Goal: Contribute content: Add original content to the website for others to see

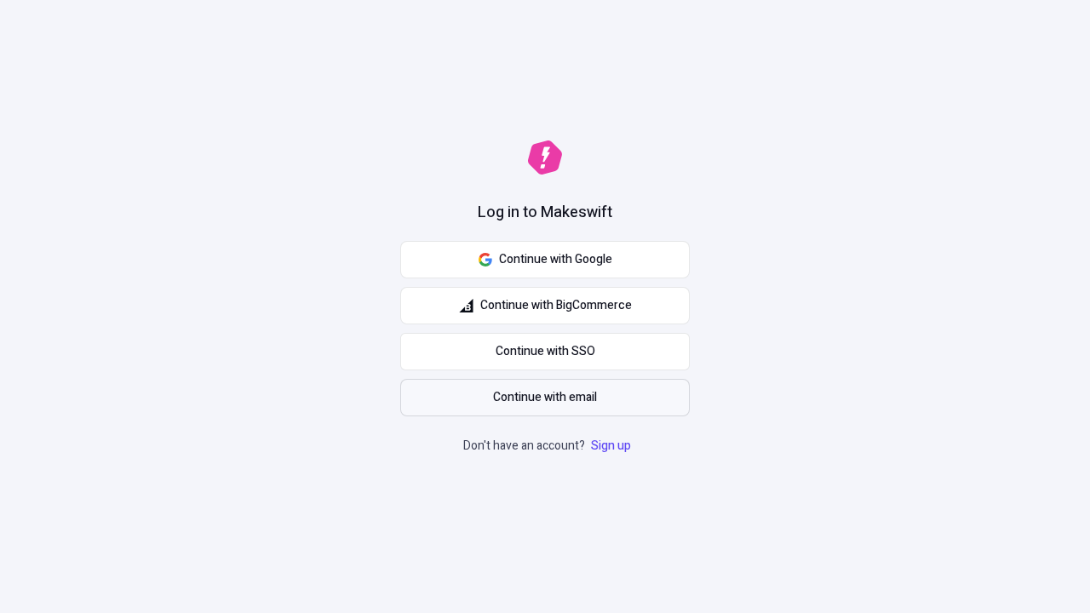
click at [545, 398] on span "Continue with email" at bounding box center [545, 397] width 104 height 19
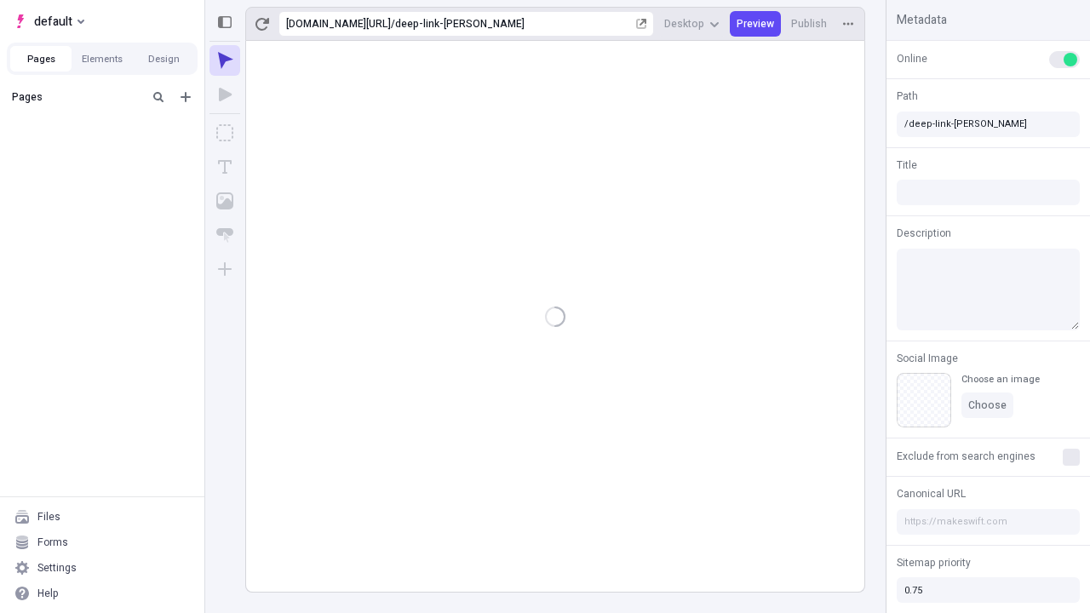
type input "/deep-link-[PERSON_NAME]"
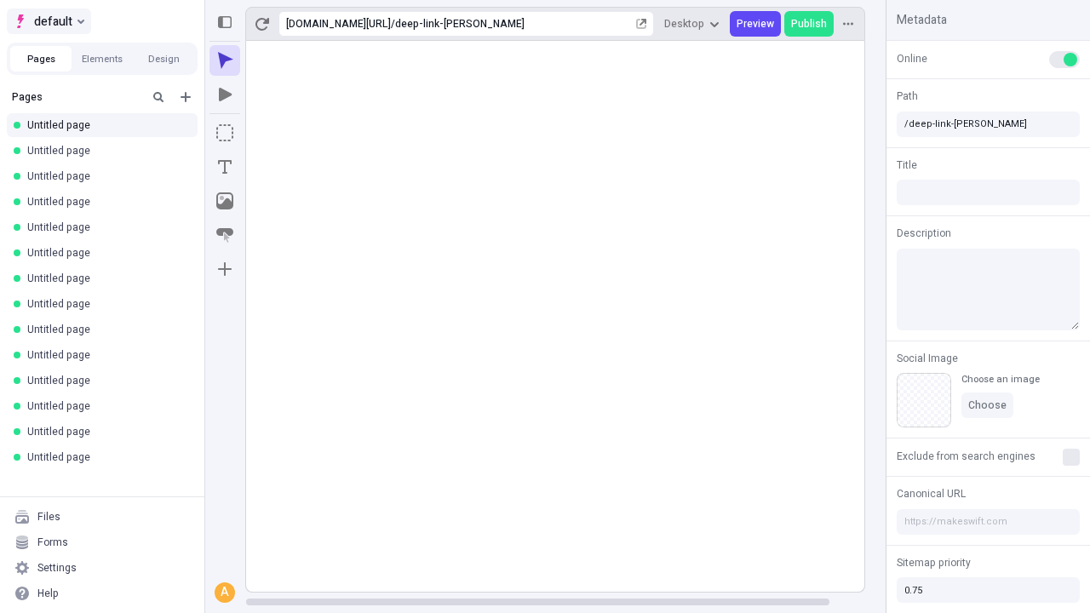
click at [48, 21] on span "default" at bounding box center [53, 21] width 38 height 20
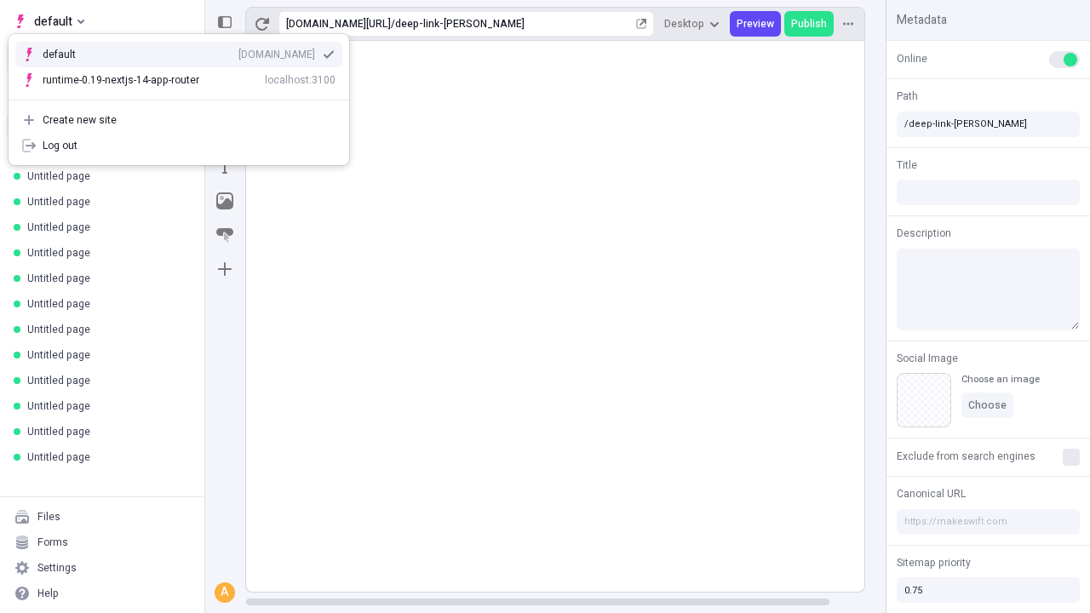
click at [238, 51] on div "qee9k4dy7d.staging.makeswift.site" at bounding box center [276, 55] width 77 height 14
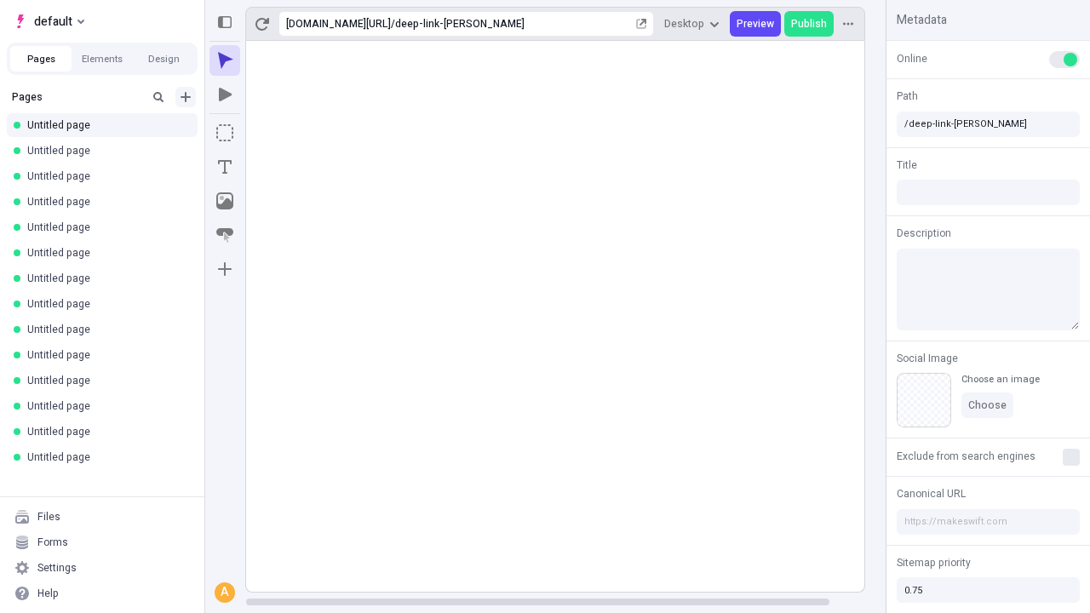
click at [186, 97] on icon "Add new" at bounding box center [186, 97] width 10 height 10
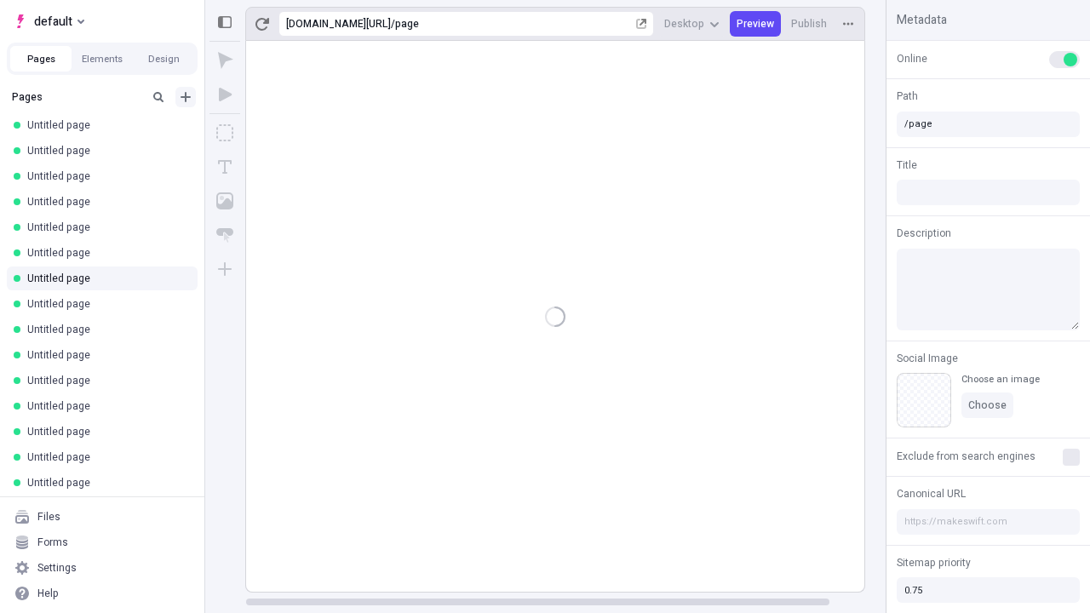
type input "/page"
click at [225, 133] on icon "Box" at bounding box center [224, 132] width 17 height 17
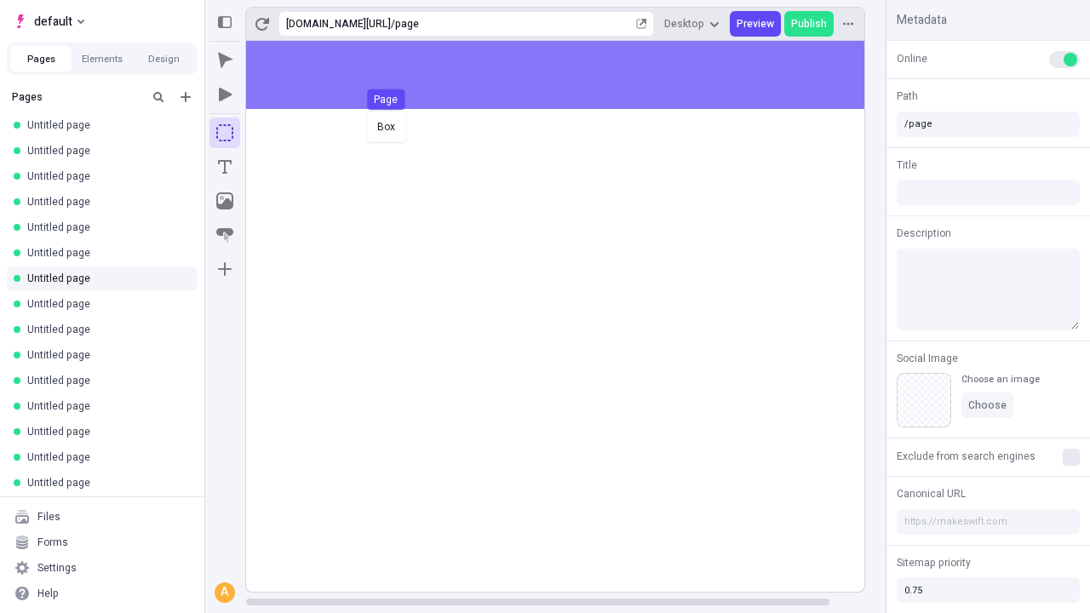
click at [572, 75] on div "Box Page" at bounding box center [545, 306] width 1090 height 613
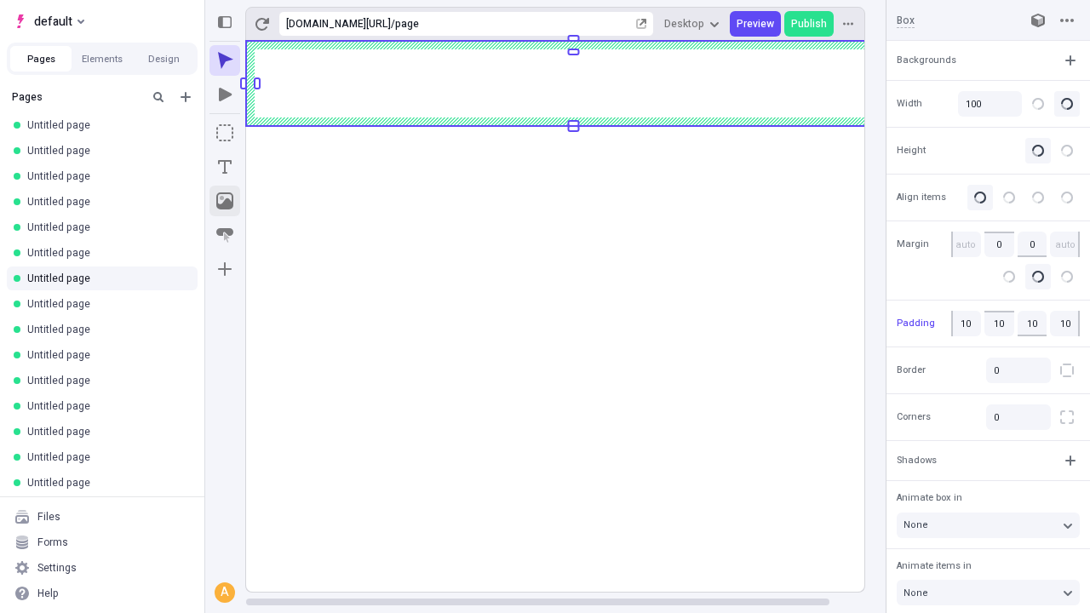
click at [225, 201] on icon "Image" at bounding box center [224, 200] width 17 height 17
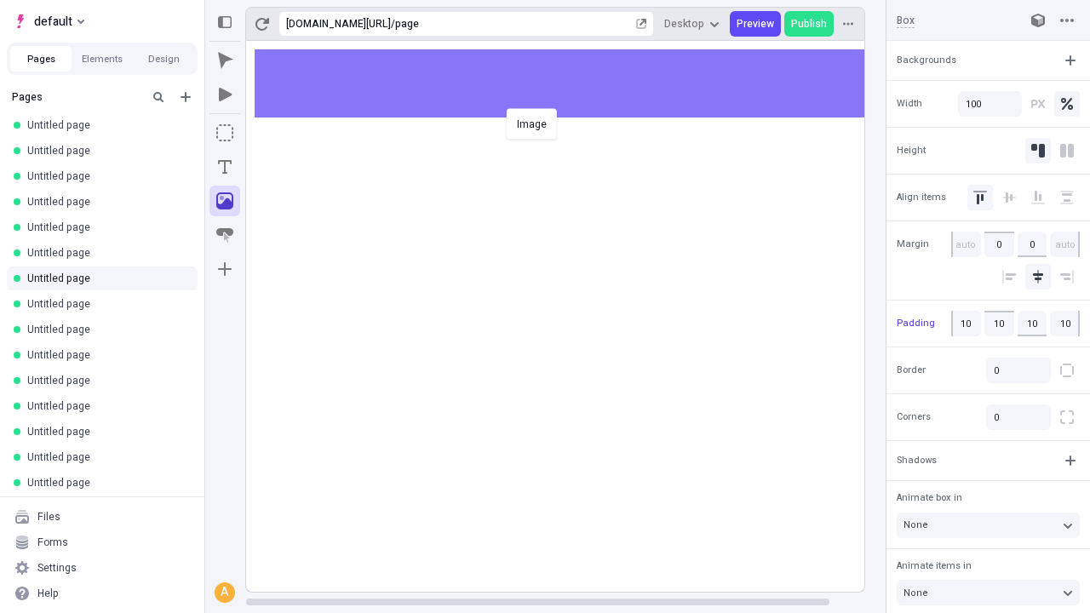
click at [572, 83] on div "Image" at bounding box center [545, 306] width 1090 height 613
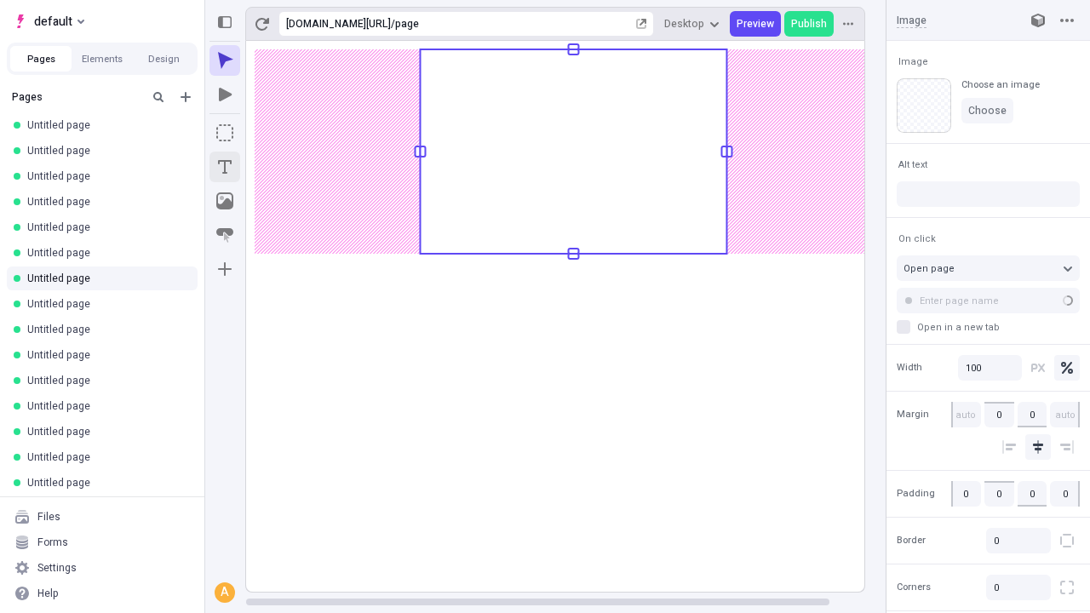
click at [225, 167] on icon "Text" at bounding box center [225, 167] width 14 height 14
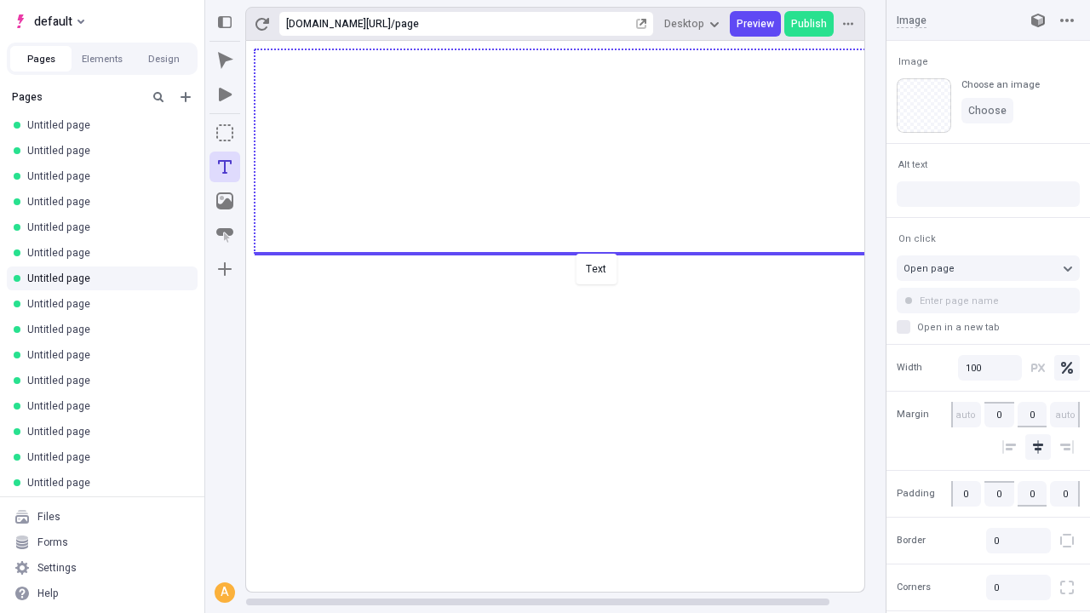
click at [572, 252] on div "Text" at bounding box center [545, 306] width 1090 height 613
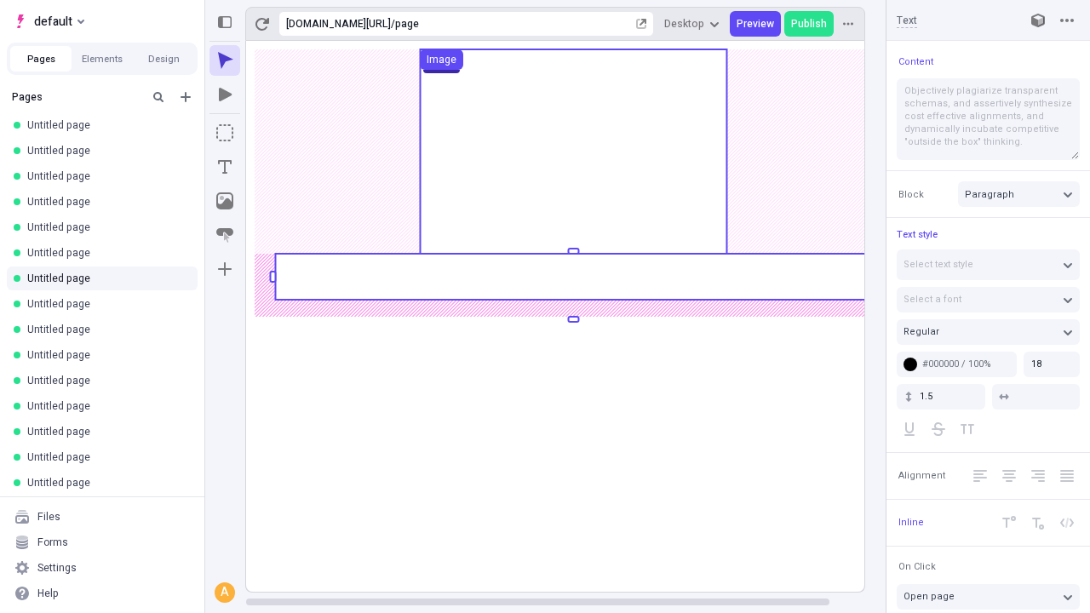
click at [572, 277] on rect at bounding box center [573, 277] width 596 height 46
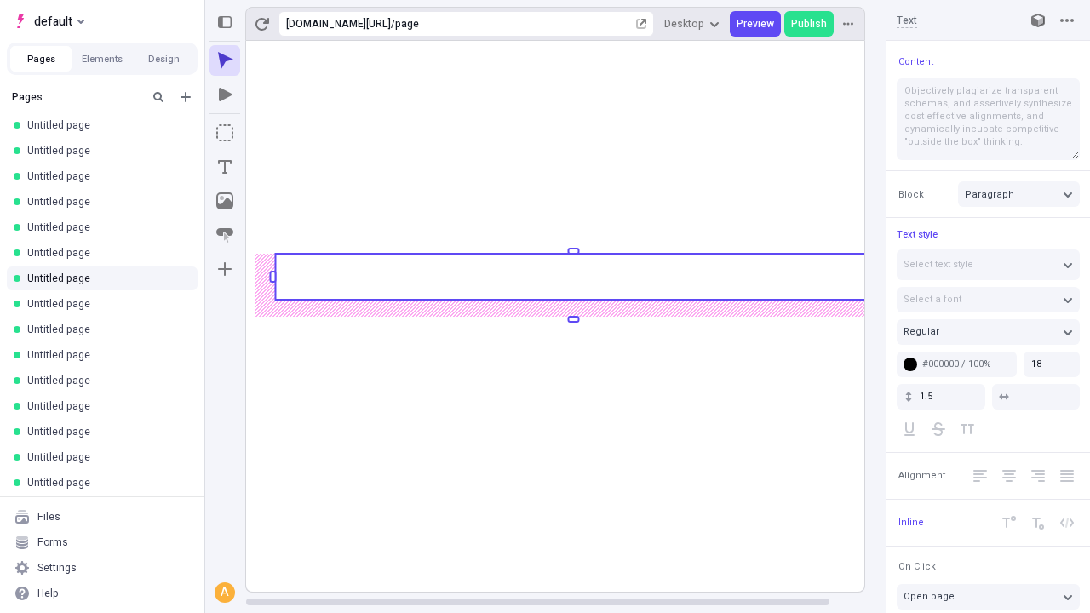
click at [572, 277] on rect at bounding box center [573, 277] width 596 height 46
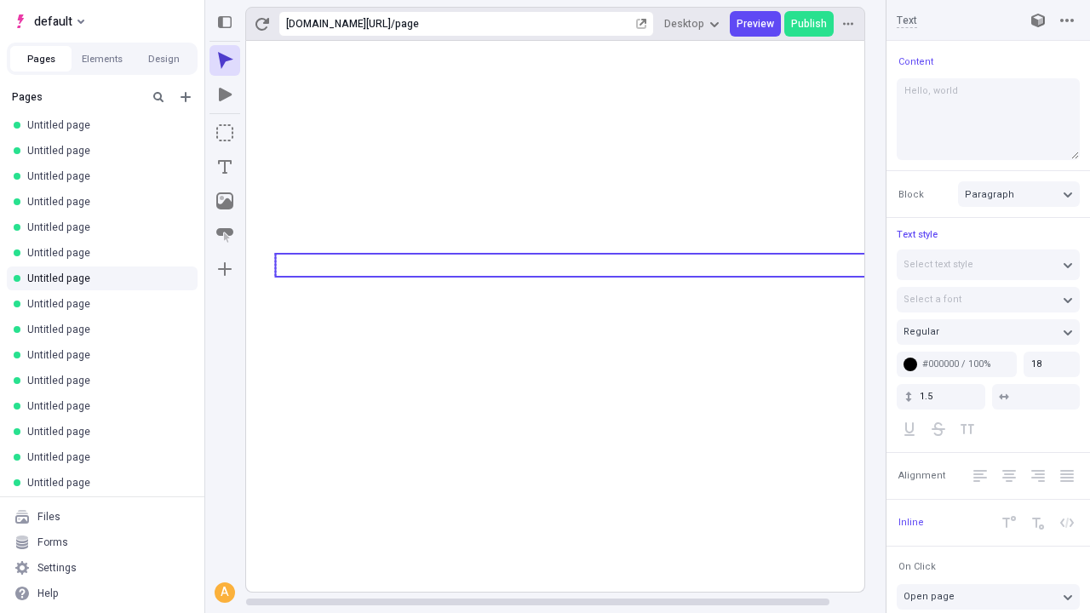
type textarea "Hello, world!"
click at [225, 201] on icon "Image" at bounding box center [224, 200] width 17 height 17
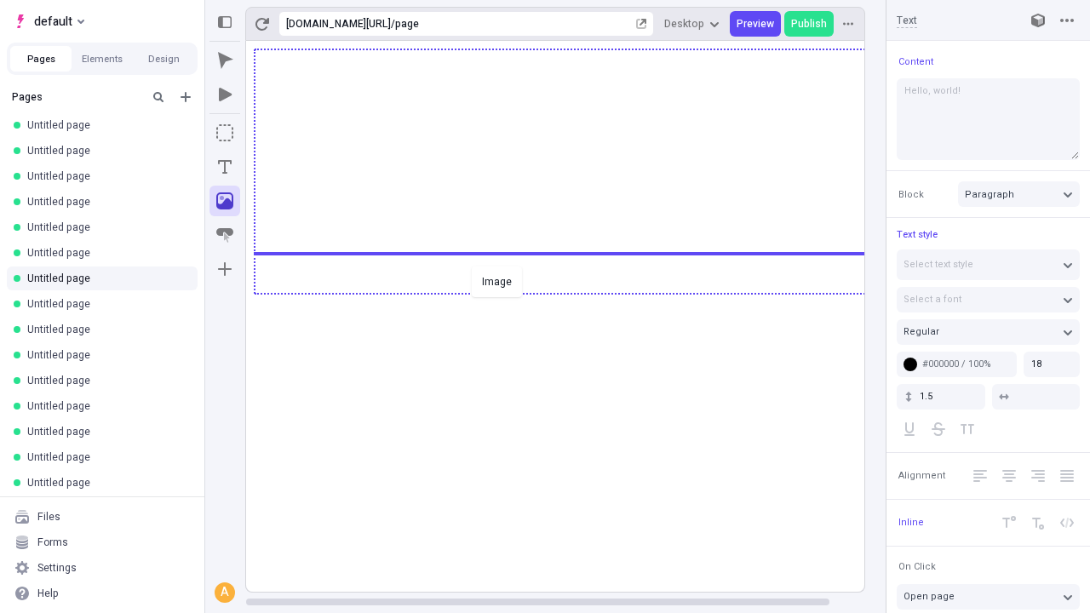
click at [572, 292] on div "Image" at bounding box center [545, 306] width 1090 height 613
